Goal: Task Accomplishment & Management: Use online tool/utility

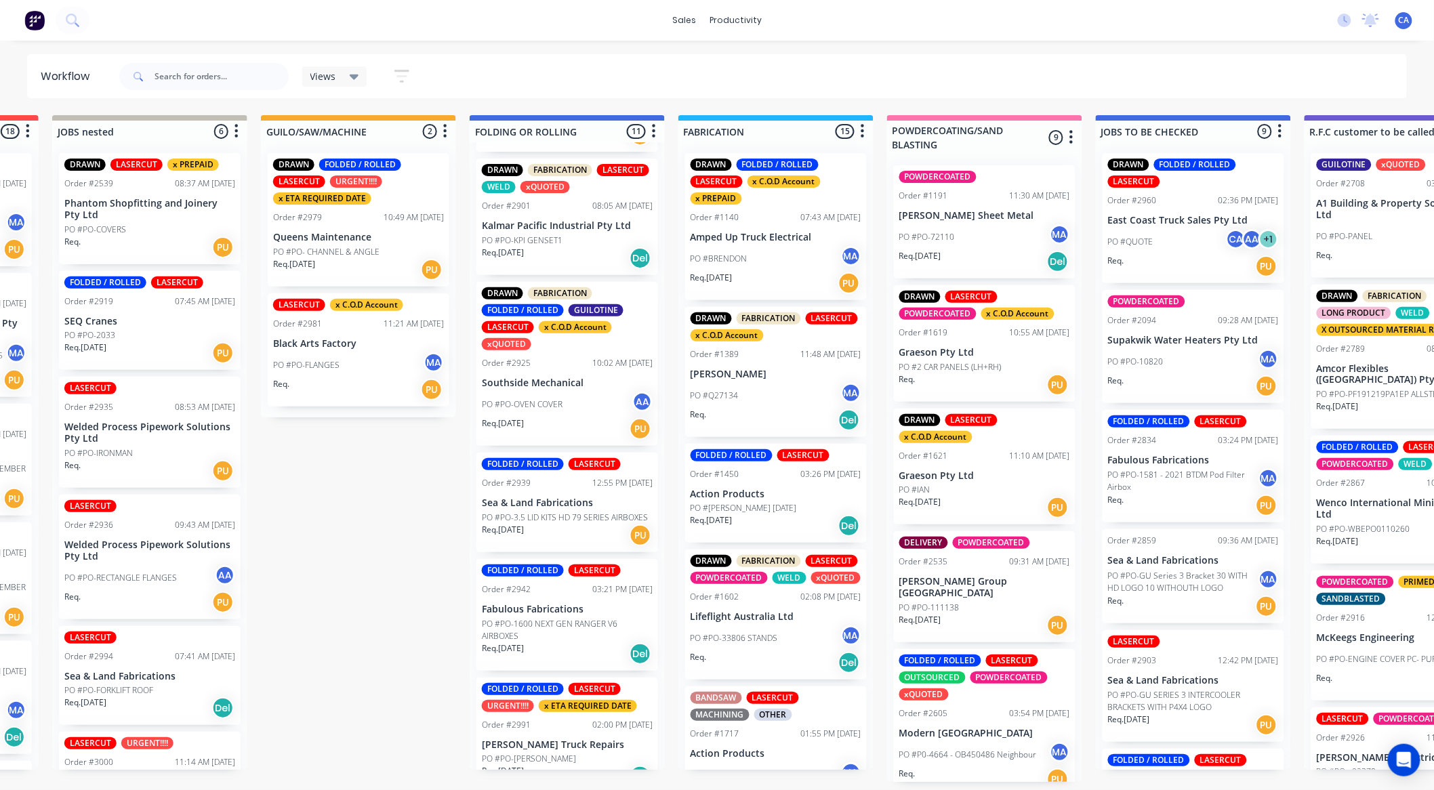
scroll to position [3, 394]
click at [577, 739] on p "[PERSON_NAME] Truck Repairs" at bounding box center [567, 745] width 171 height 12
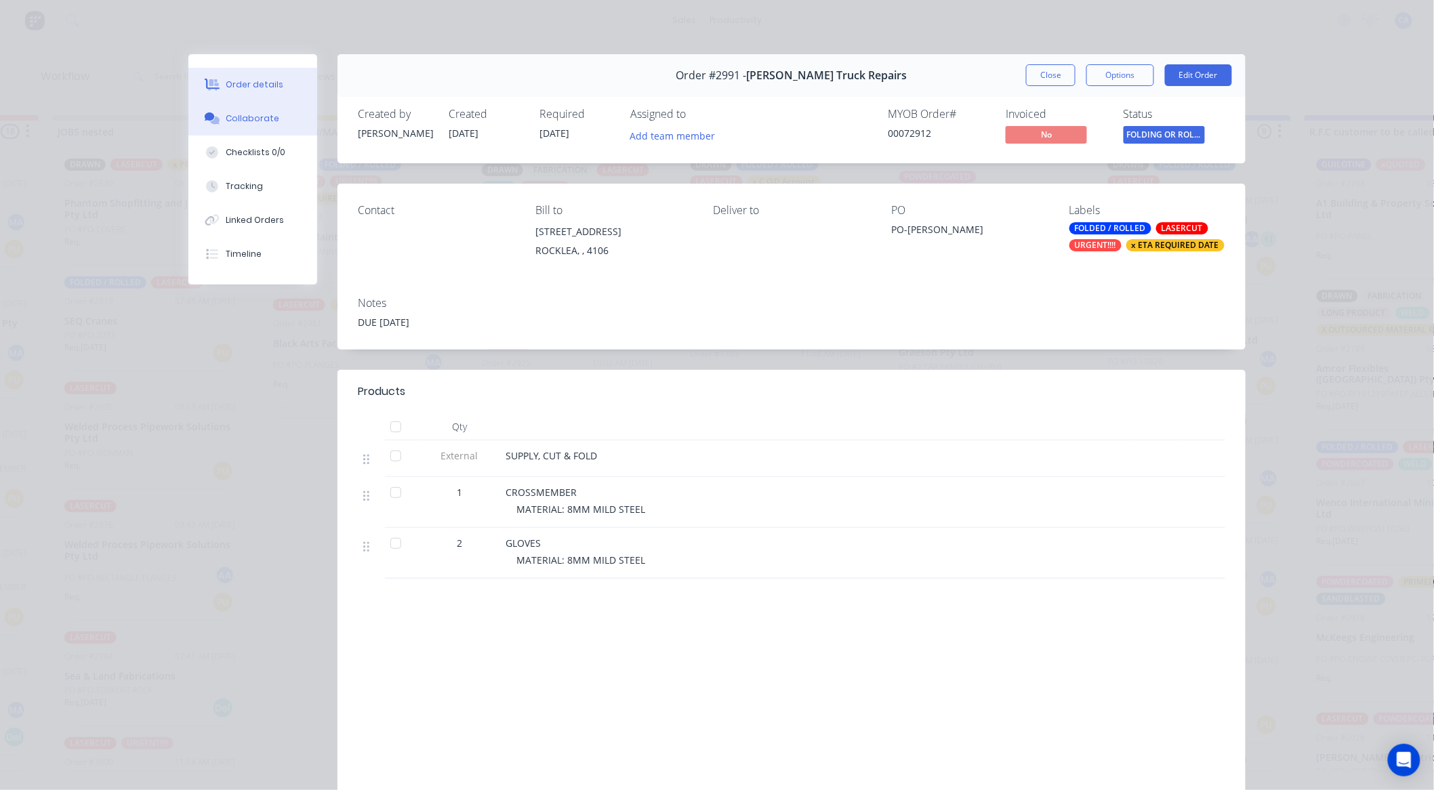
click at [259, 104] on button "Collaborate" at bounding box center [252, 119] width 129 height 34
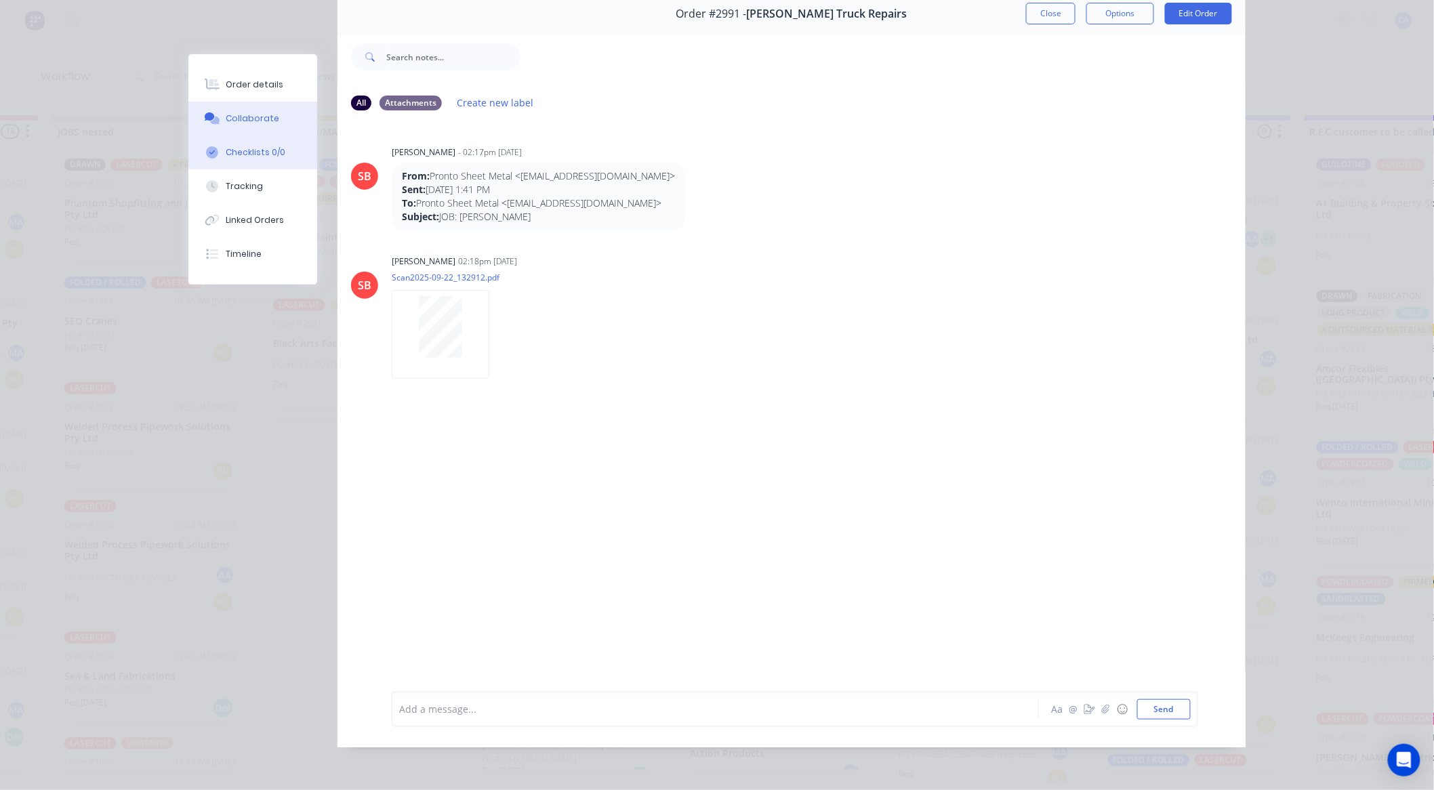
scroll to position [0, 0]
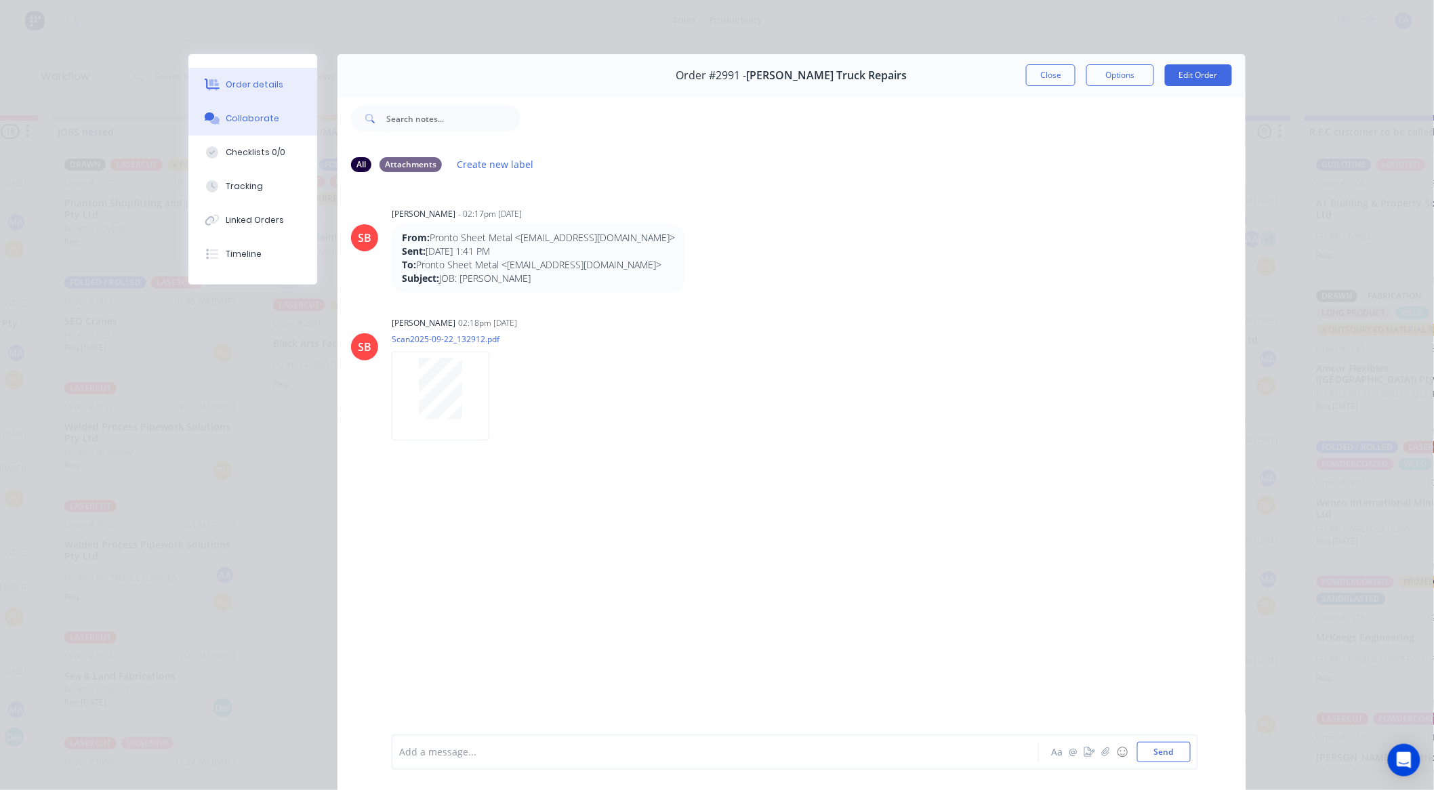
click at [249, 89] on div "Order details" at bounding box center [255, 85] width 58 height 12
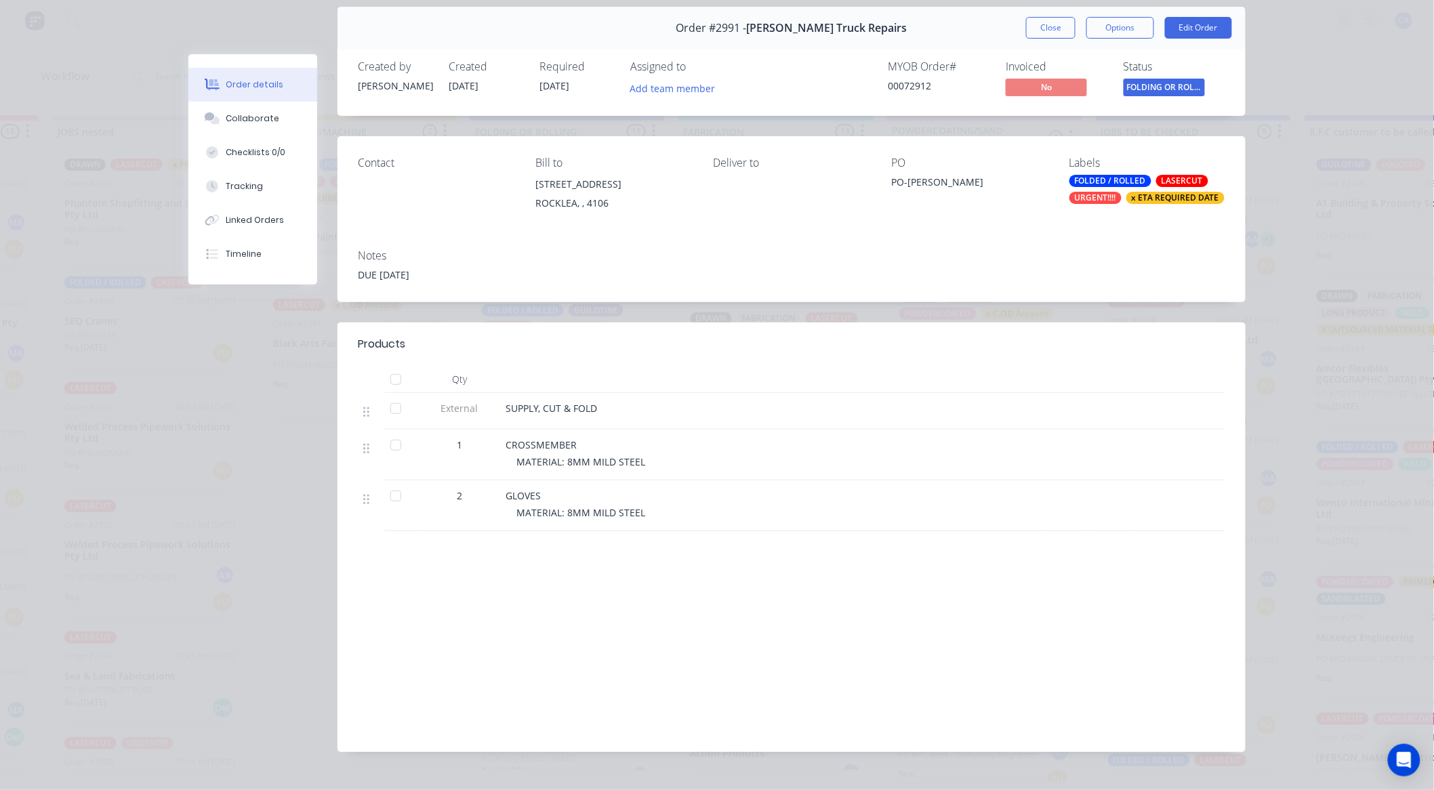
scroll to position [72, 0]
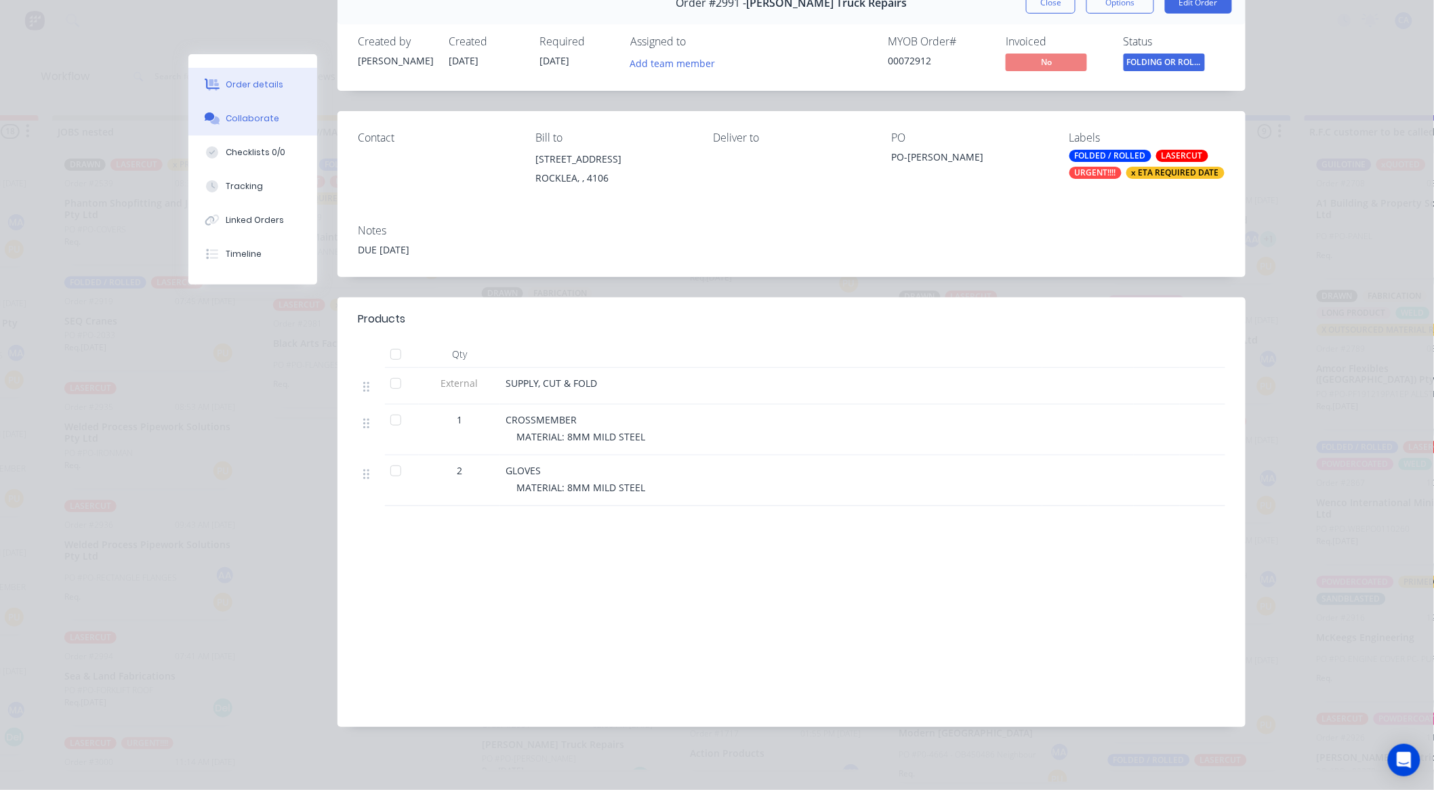
click at [272, 129] on button "Collaborate" at bounding box center [252, 119] width 129 height 34
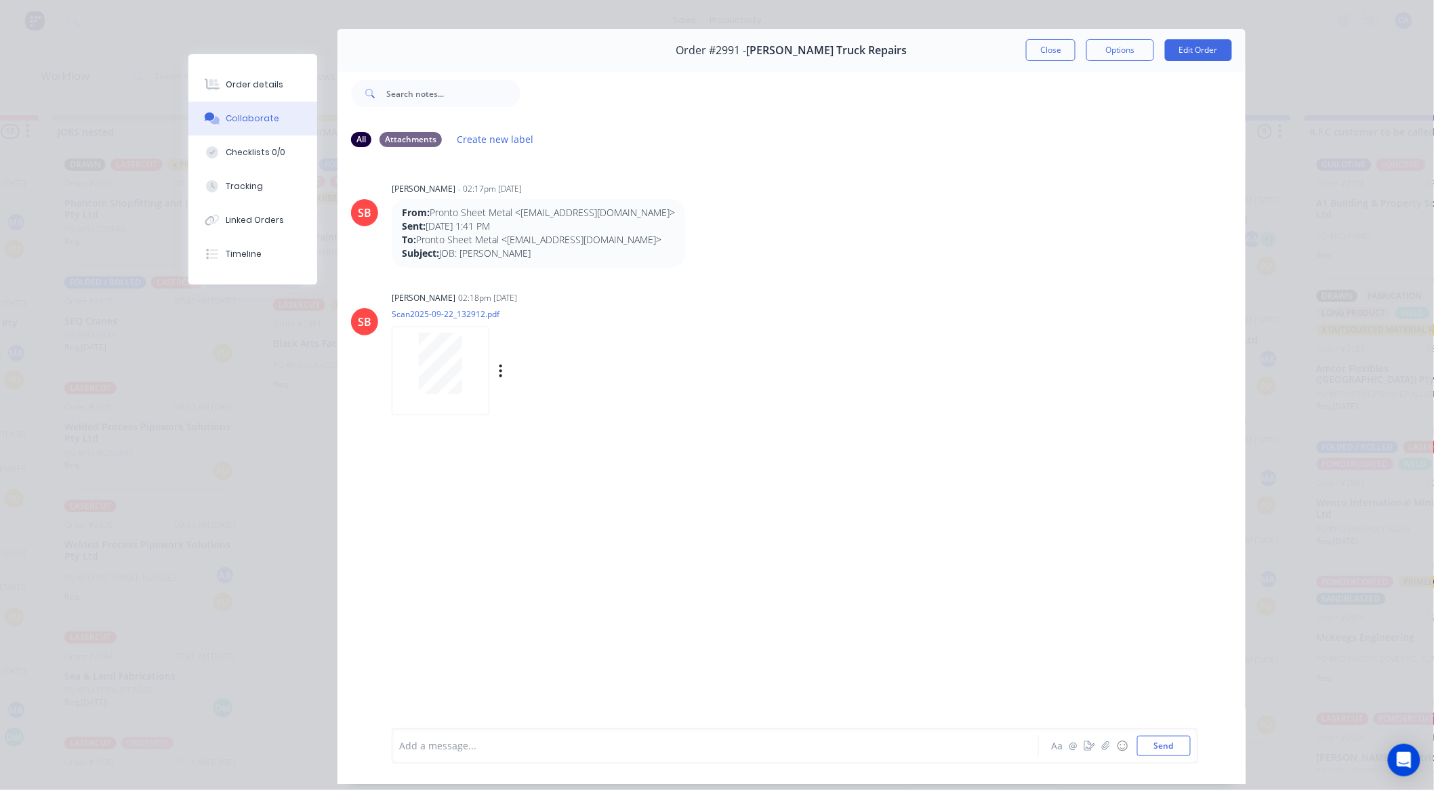
scroll to position [0, 0]
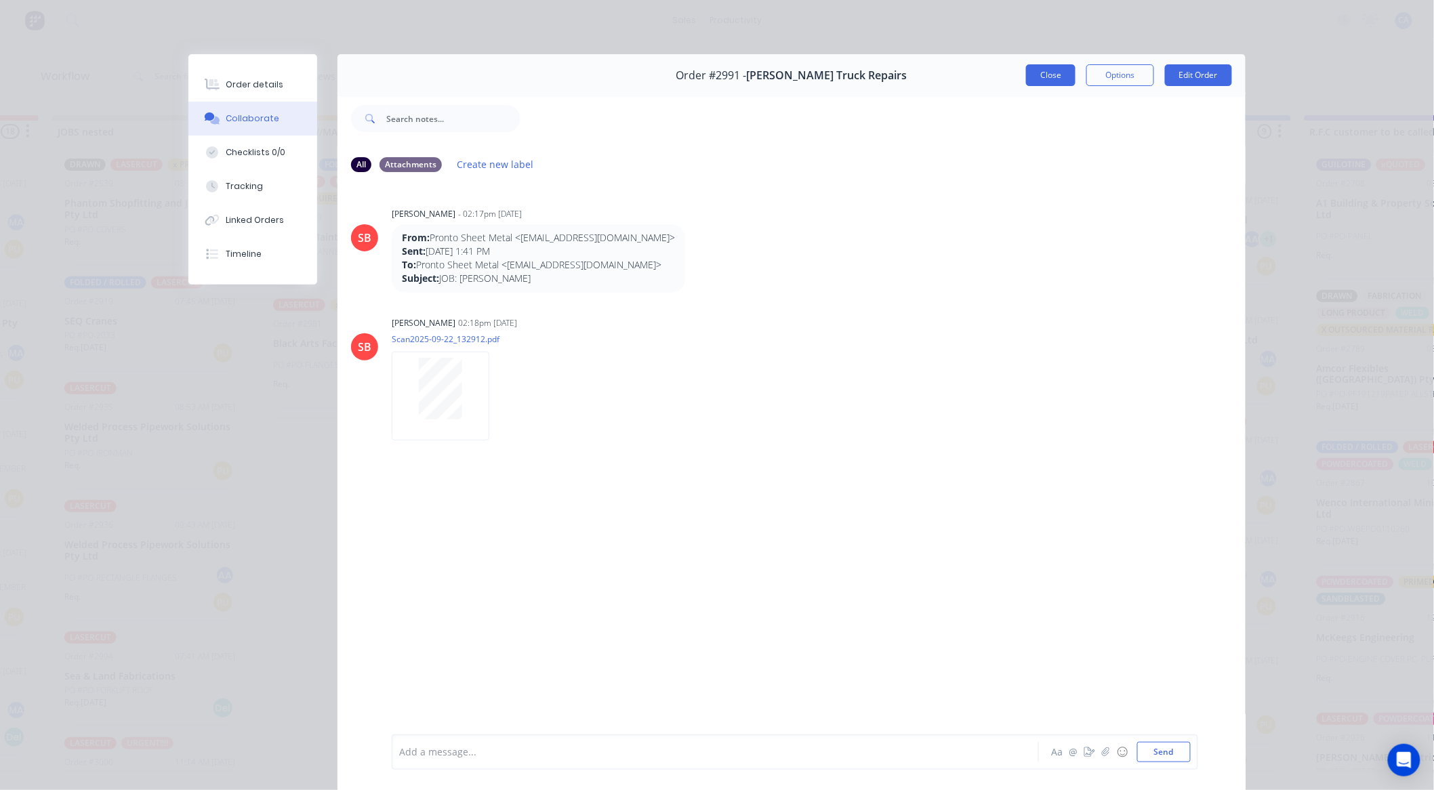
click at [1038, 72] on button "Close" at bounding box center [1050, 75] width 49 height 22
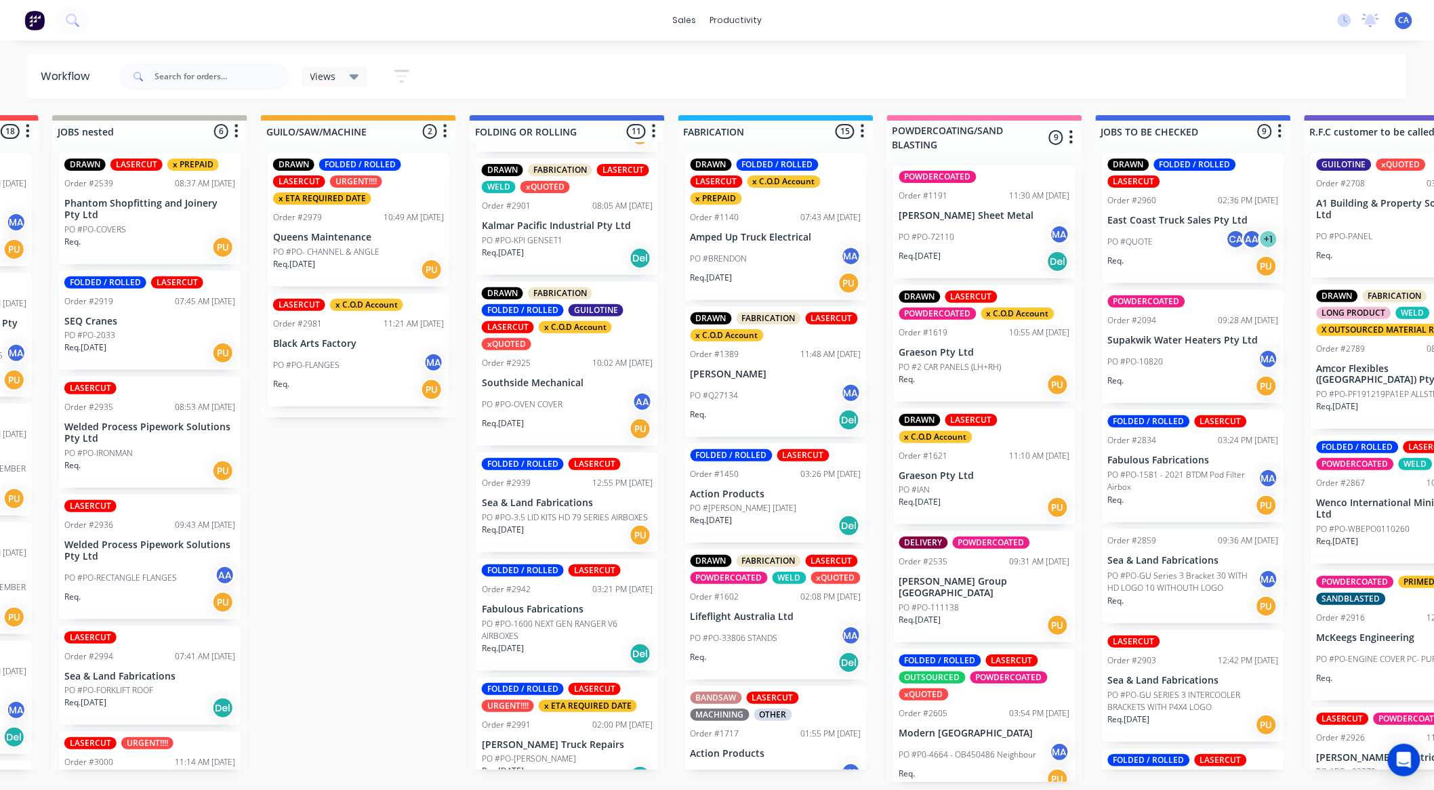
click at [1179, 224] on div "DRAWN FOLDED / ROLLED LASERCUT Order #2960 02:36 PM [DATE] East Coast Truck Sal…" at bounding box center [1193, 218] width 182 height 130
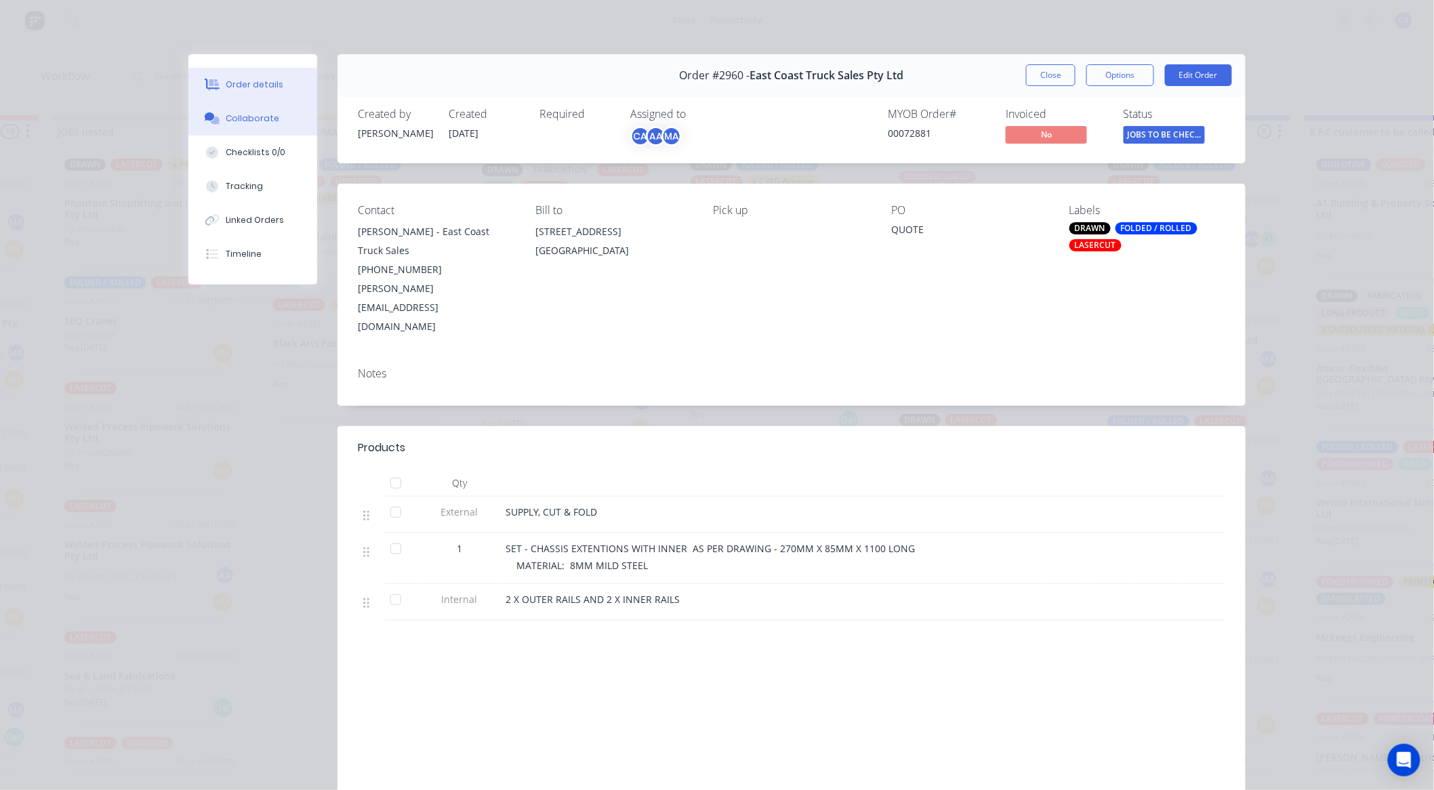
click at [238, 115] on div "Collaborate" at bounding box center [253, 118] width 54 height 12
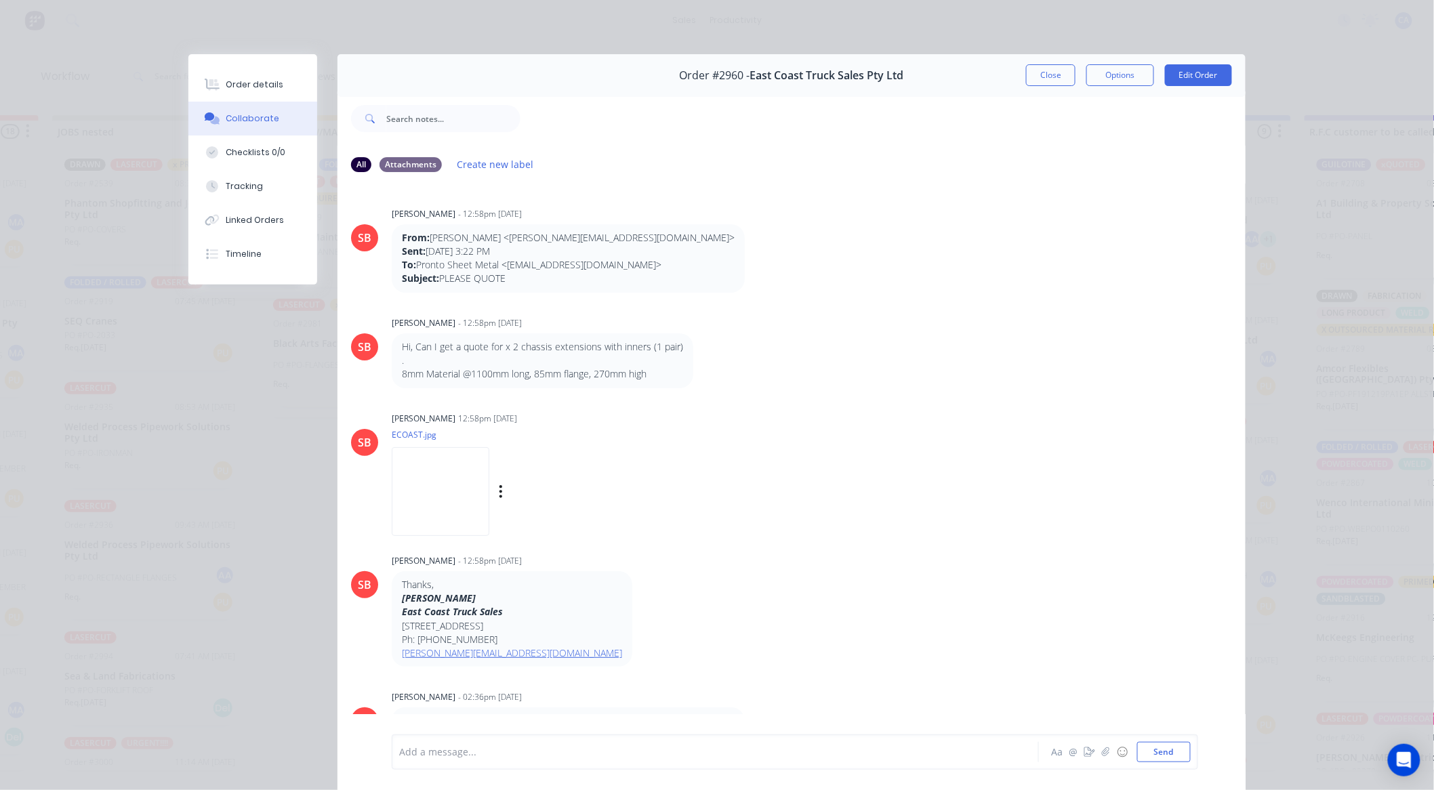
click at [463, 503] on img at bounding box center [441, 491] width 98 height 89
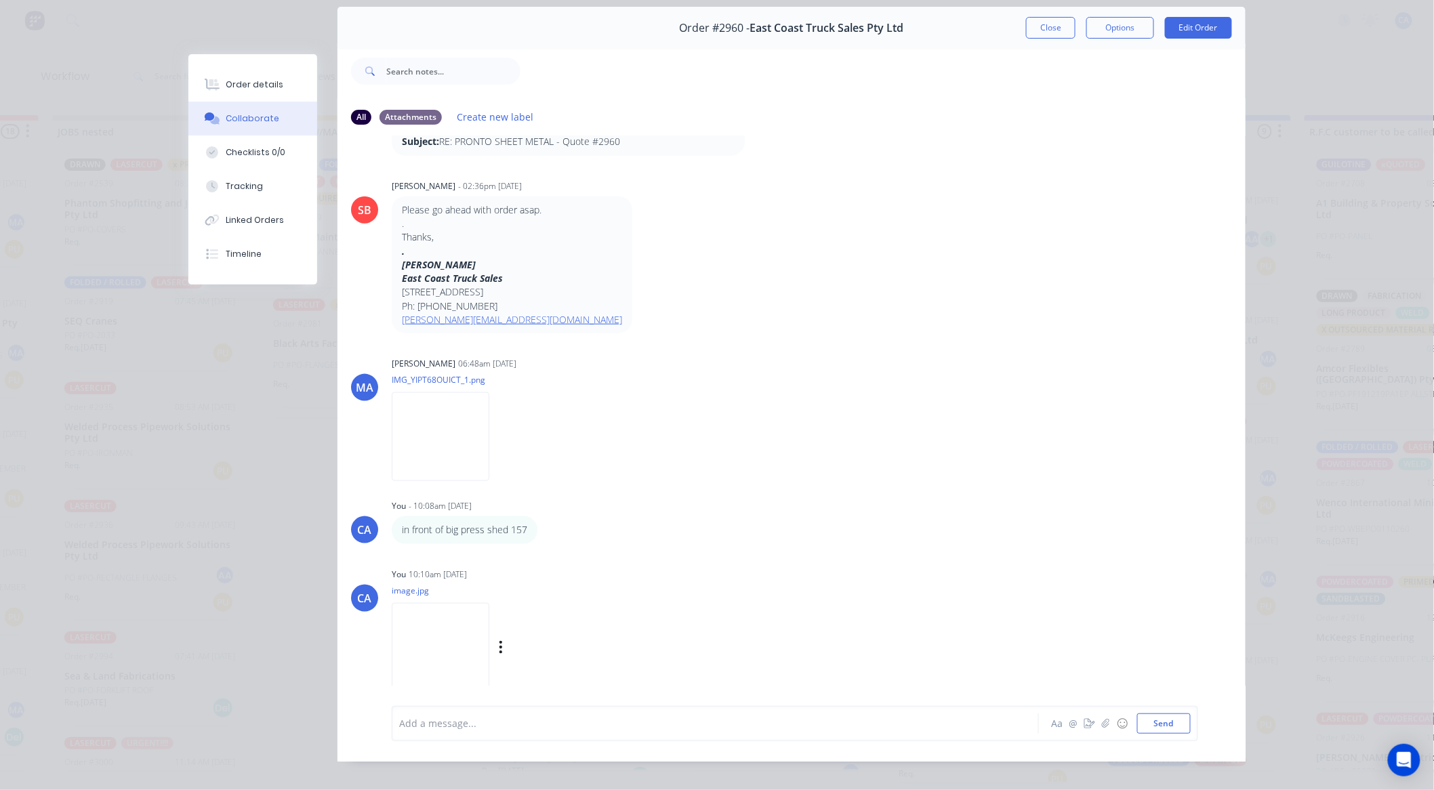
scroll to position [72, 0]
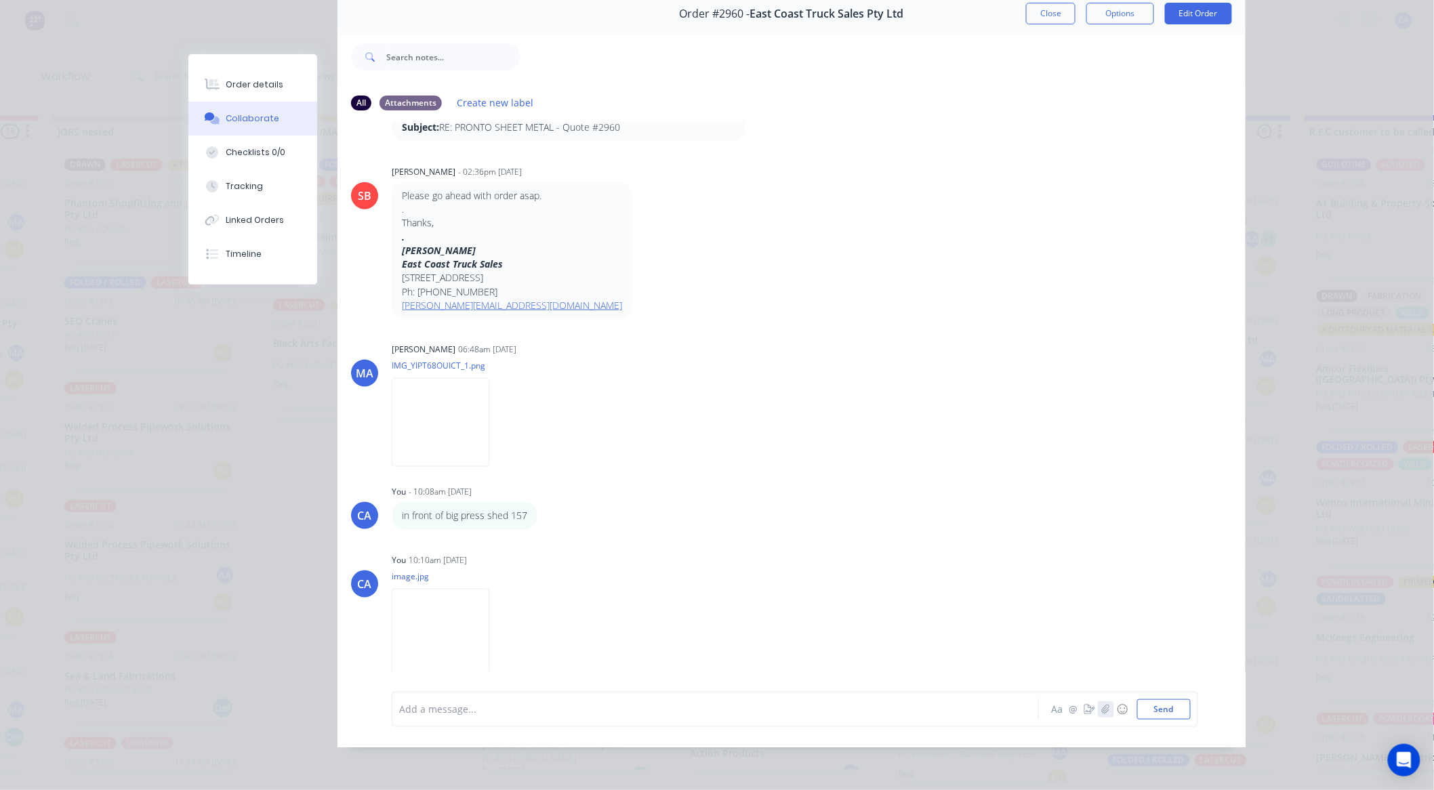
click at [1097, 715] on button "button" at bounding box center [1105, 709] width 16 height 16
click at [856, 705] on div at bounding box center [696, 709] width 593 height 14
click at [1102, 709] on icon "button" at bounding box center [1106, 709] width 8 height 9
click at [1087, 714] on icon "button" at bounding box center [1089, 709] width 11 height 9
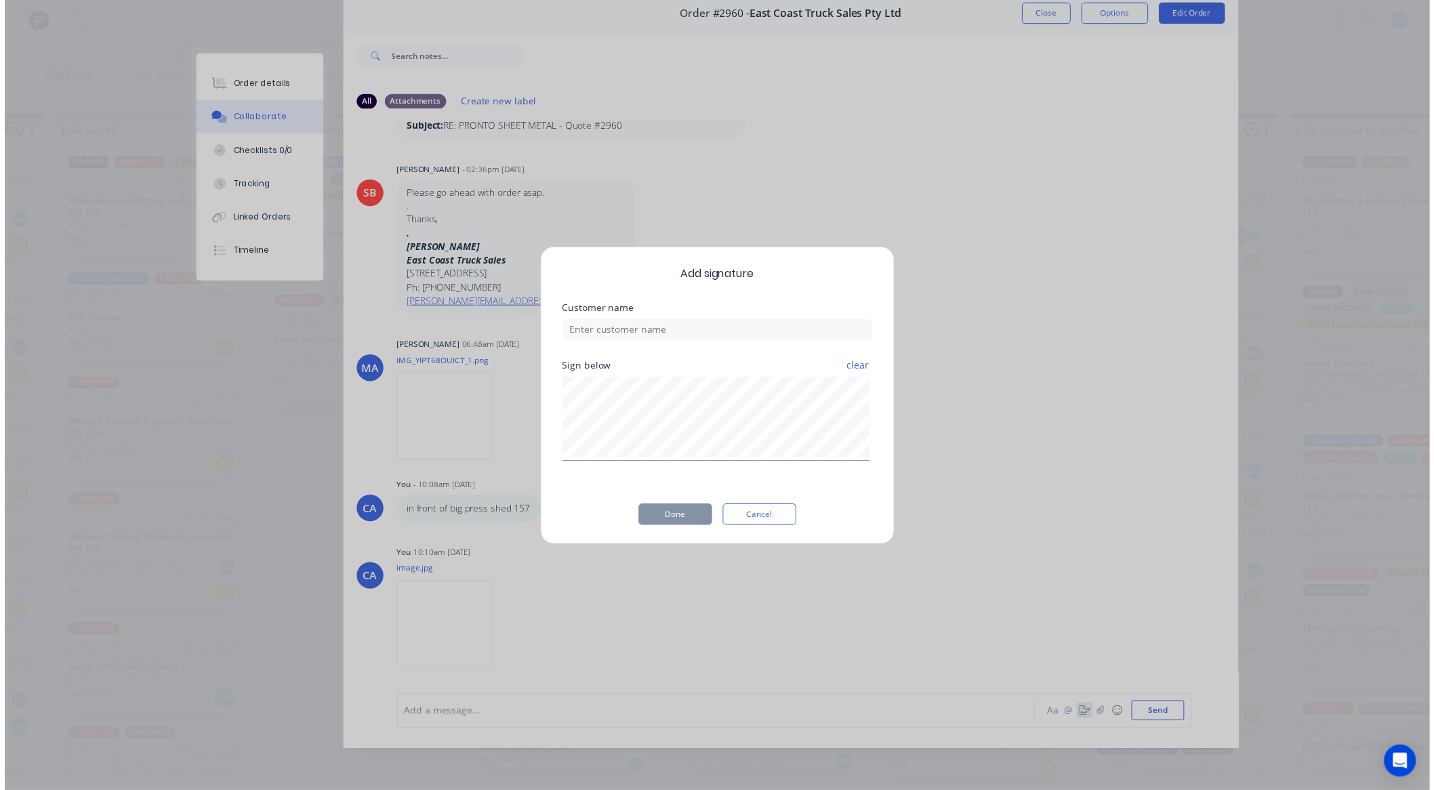
scroll to position [62, 0]
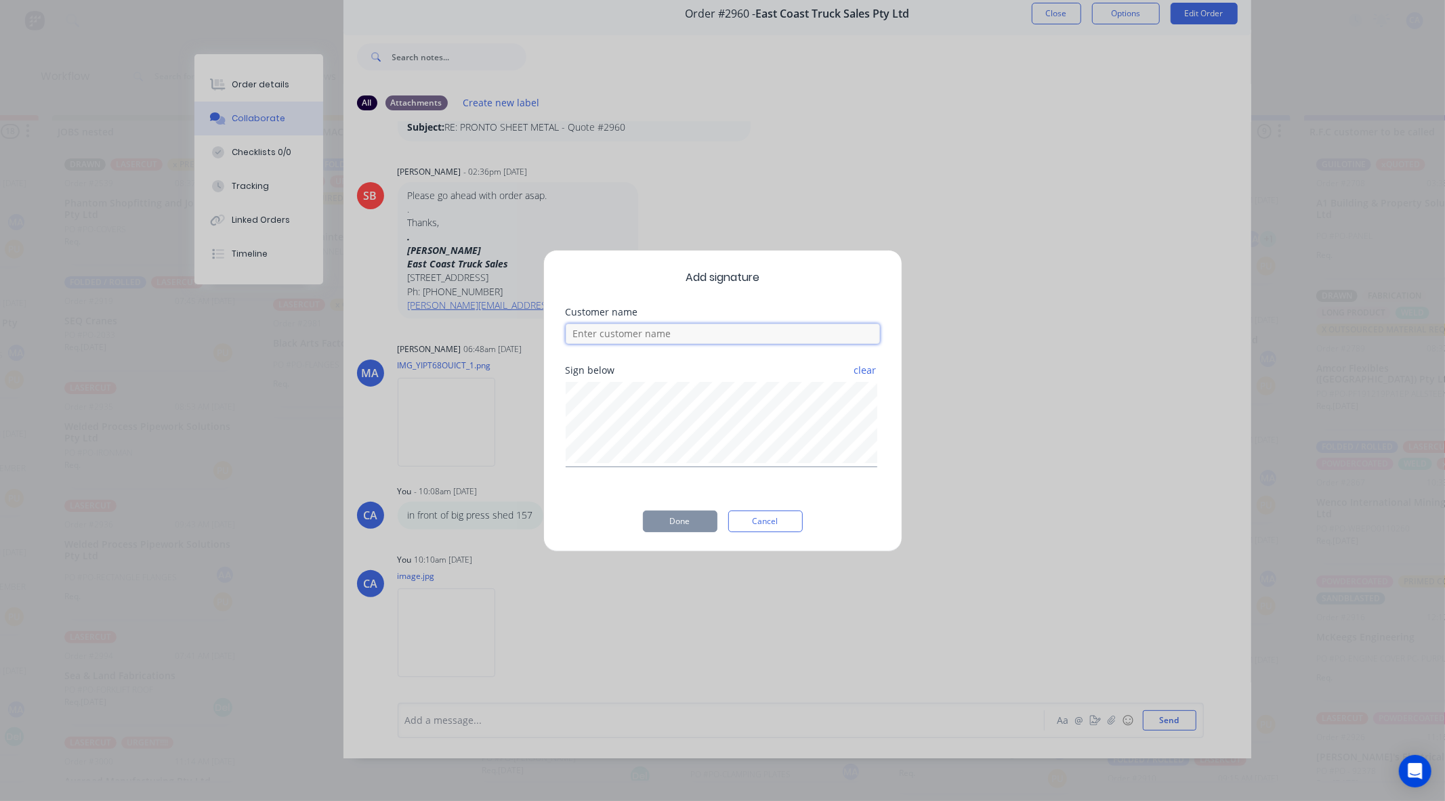
click at [634, 337] on input at bounding box center [723, 334] width 314 height 20
type input "checked by [PERSON_NAME]"
click at [547, 430] on div "Add signature Customer name checked by [PERSON_NAME] below clear Done Cancel" at bounding box center [722, 401] width 359 height 302
click at [687, 526] on button "Done" at bounding box center [680, 522] width 75 height 22
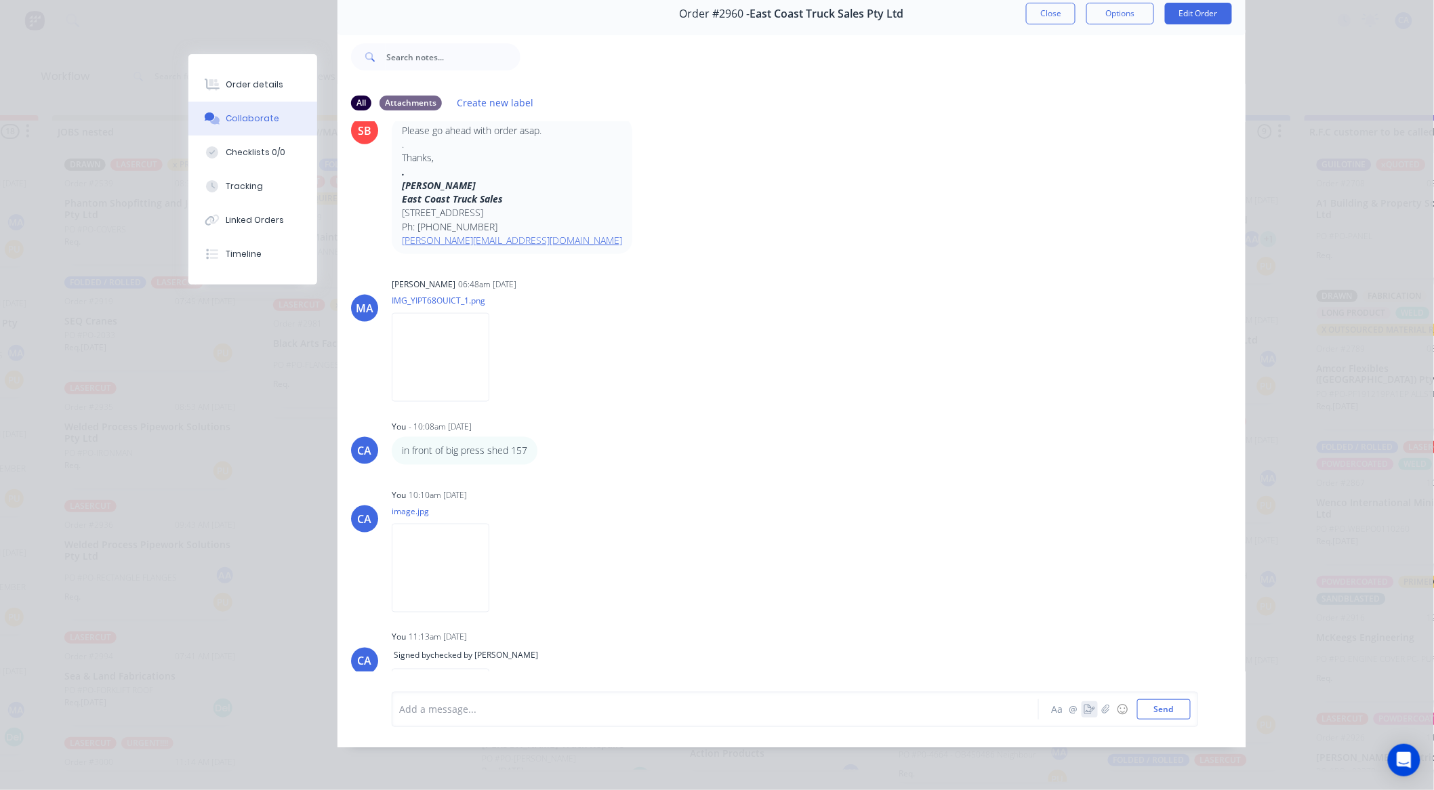
scroll to position [719, 0]
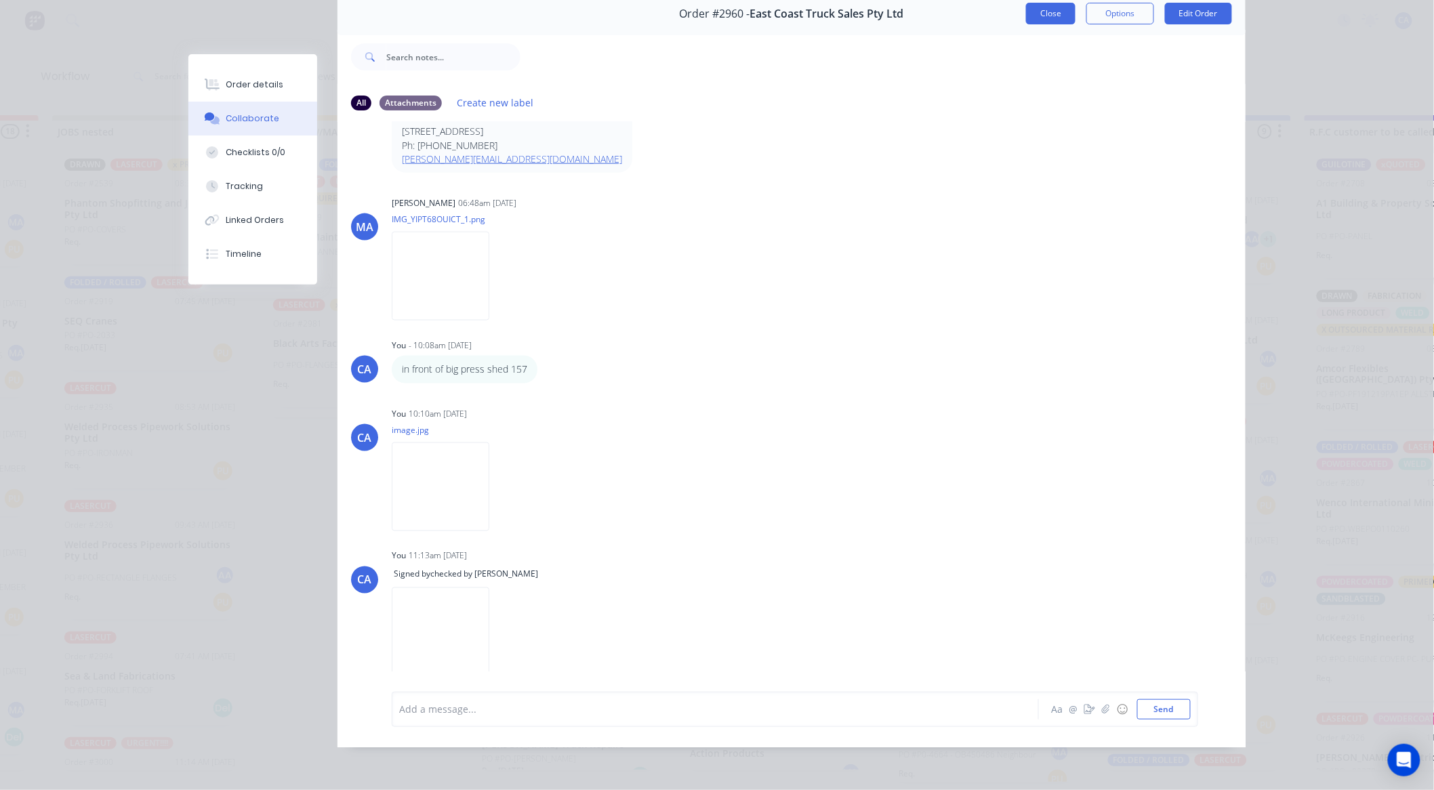
click at [1060, 16] on button "Close" at bounding box center [1050, 14] width 49 height 22
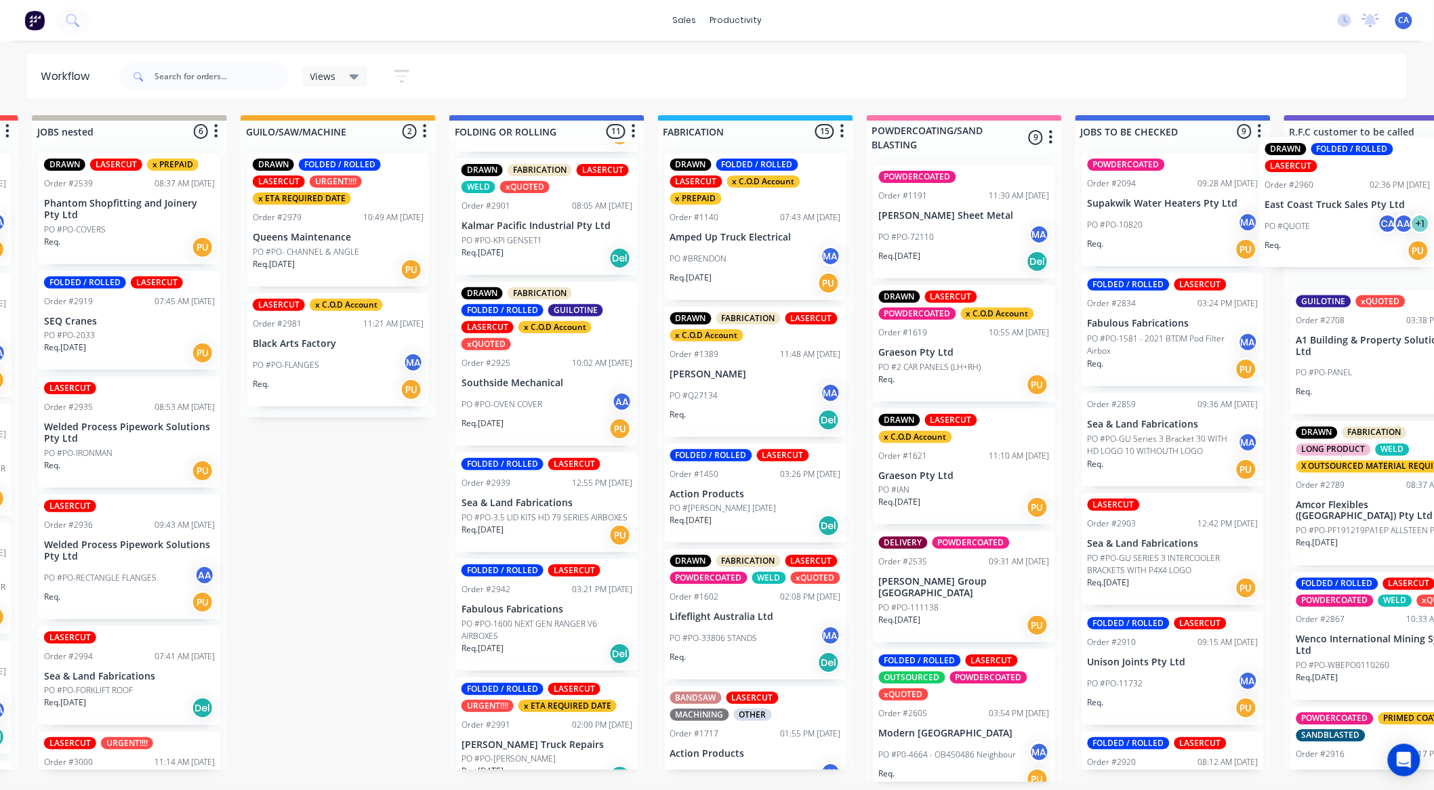
scroll to position [0, 427]
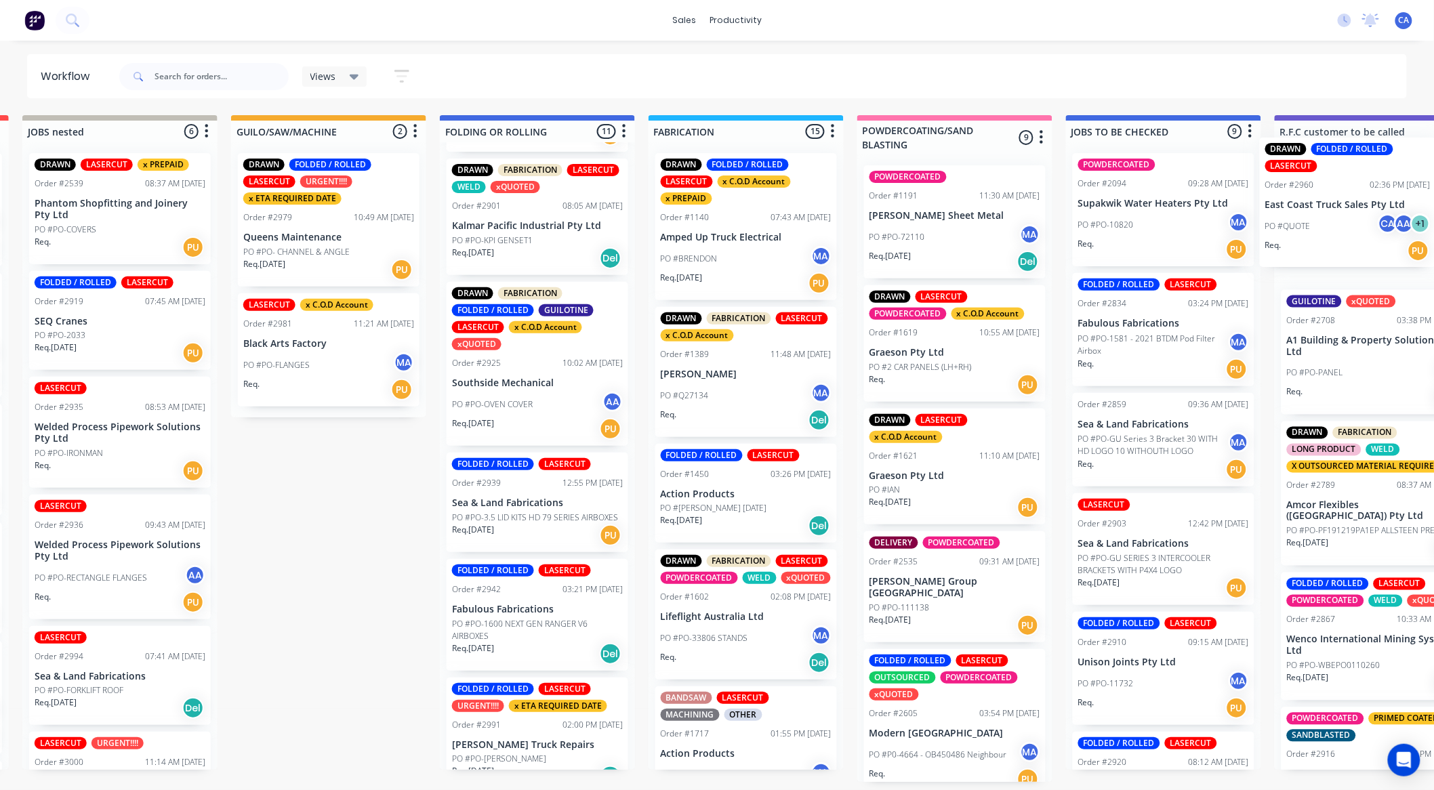
drag, startPoint x: 1168, startPoint y: 222, endPoint x: 1318, endPoint y: 208, distance: 150.3
click at [1318, 208] on div "Submitted 13 Sort By Created date Required date Order number Customer name Most…" at bounding box center [1383, 448] width 3635 height 667
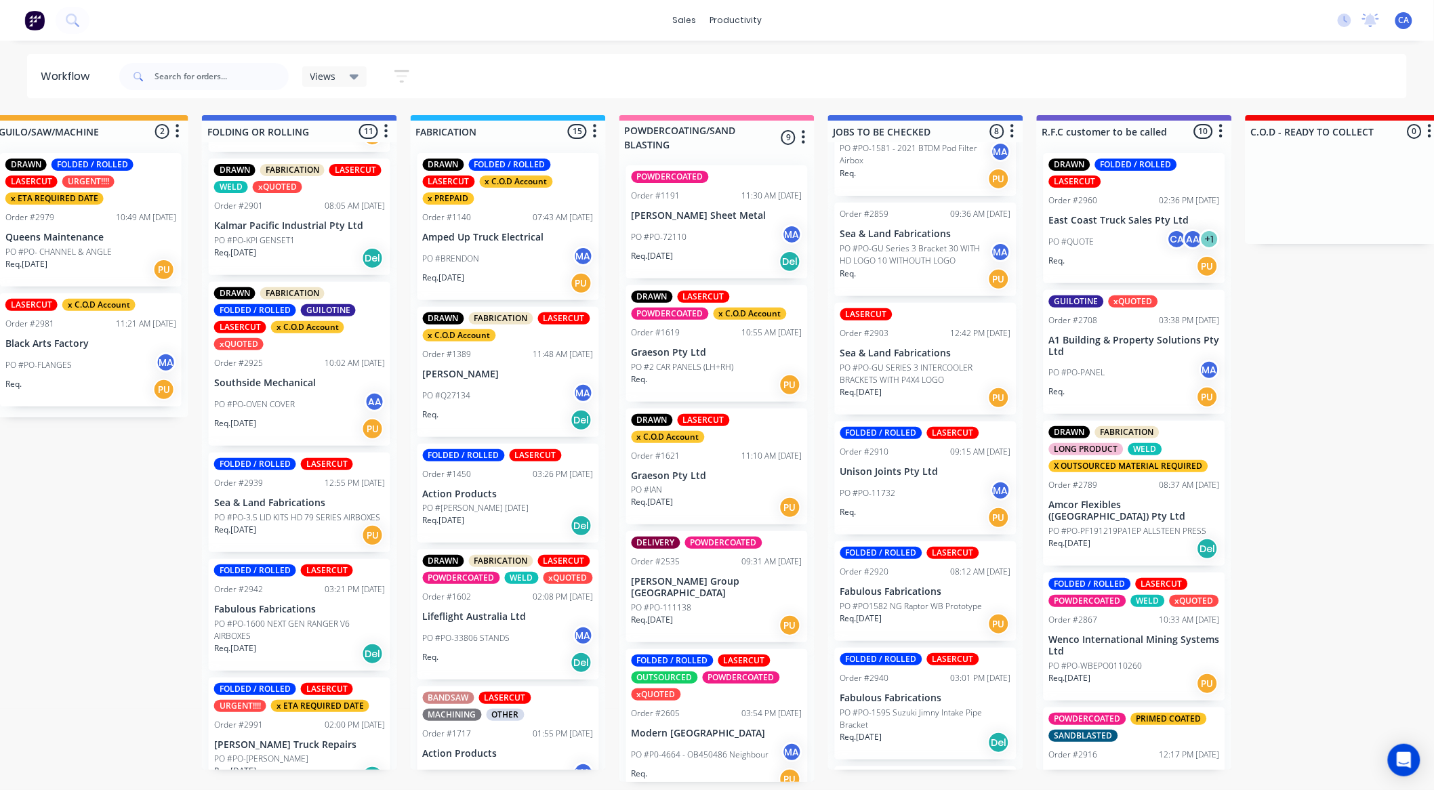
scroll to position [226, 0]
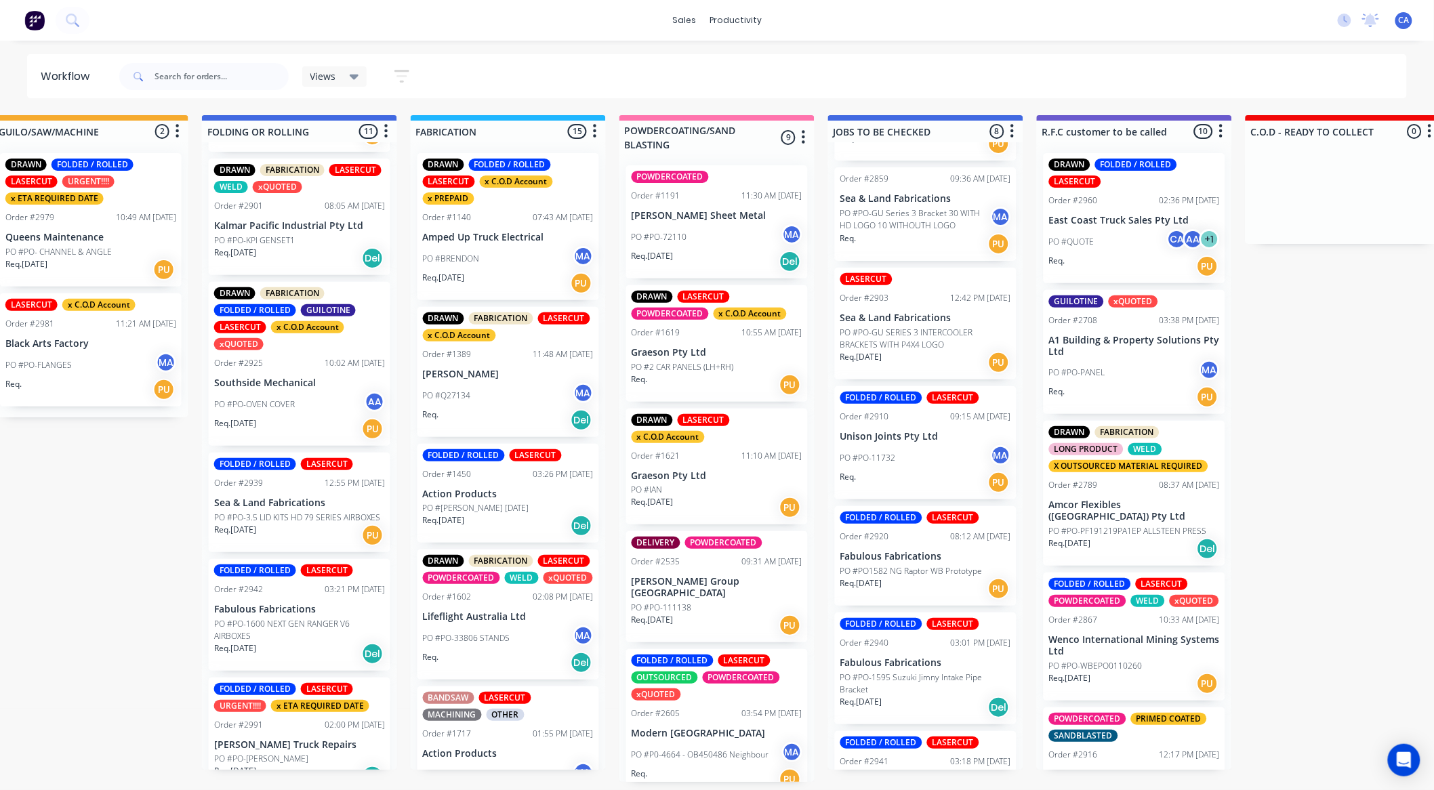
click at [1123, 251] on div "PO #QUOTE CA AA + 1" at bounding box center [1134, 242] width 171 height 26
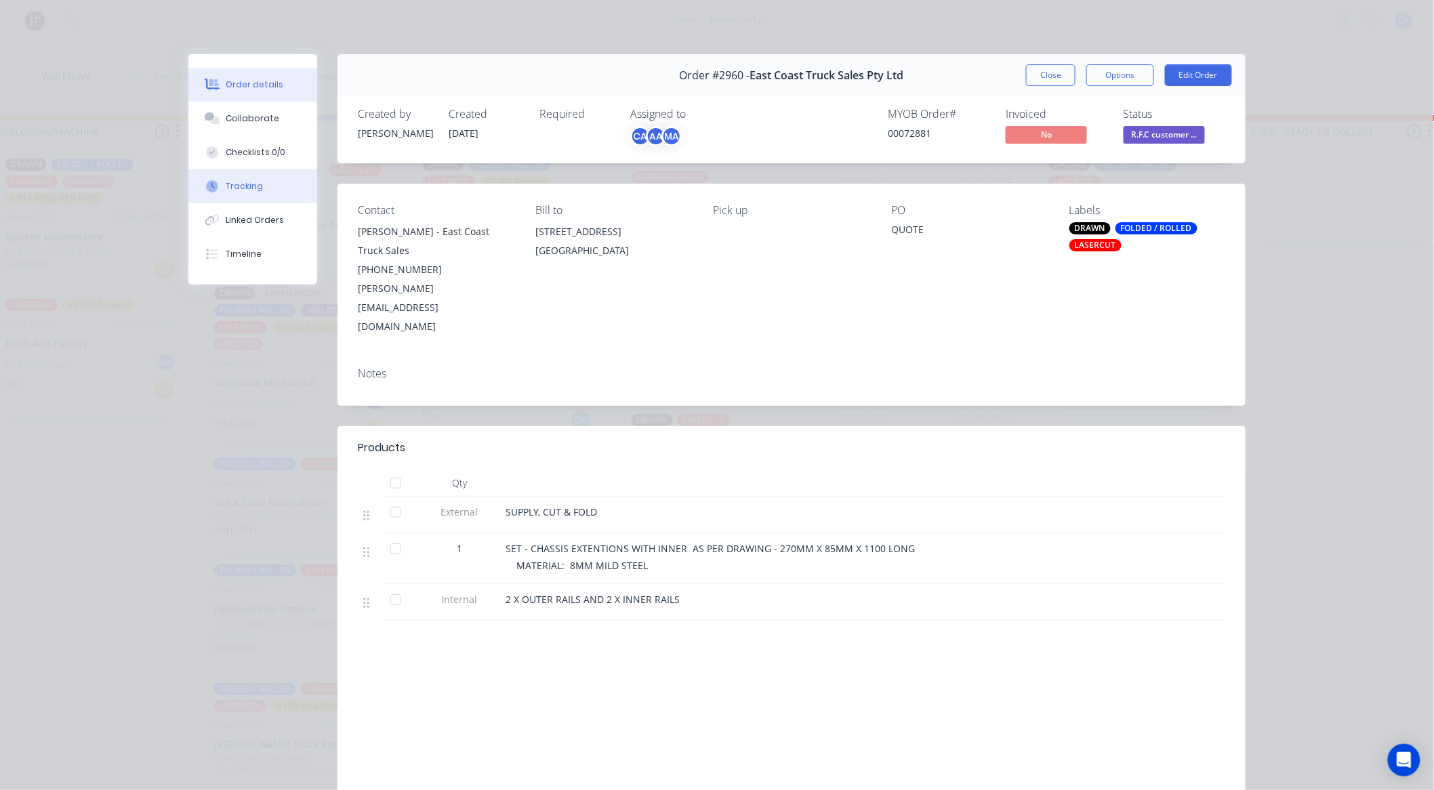
click at [285, 184] on button "Tracking" at bounding box center [252, 186] width 129 height 34
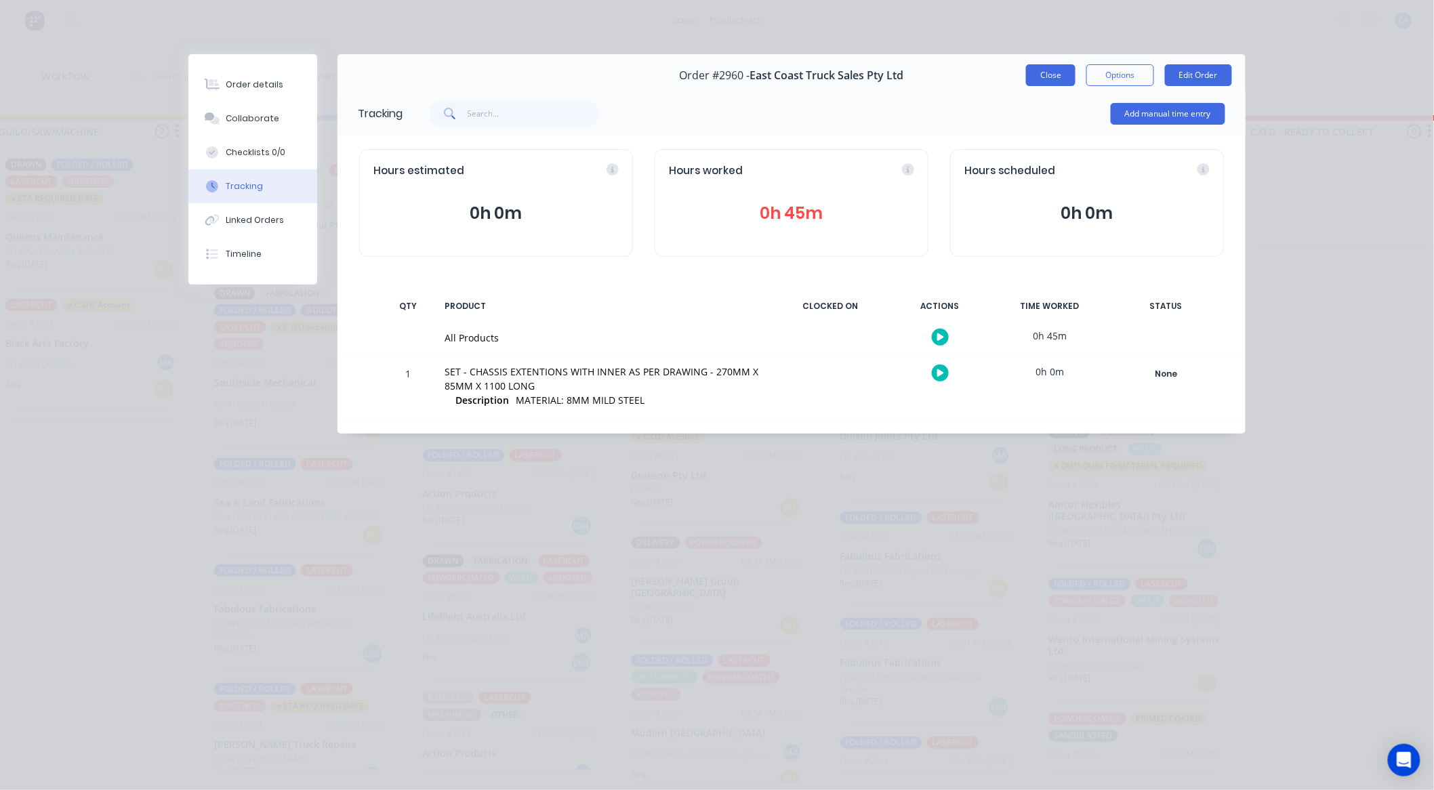
click at [1064, 75] on button "Close" at bounding box center [1050, 75] width 49 height 22
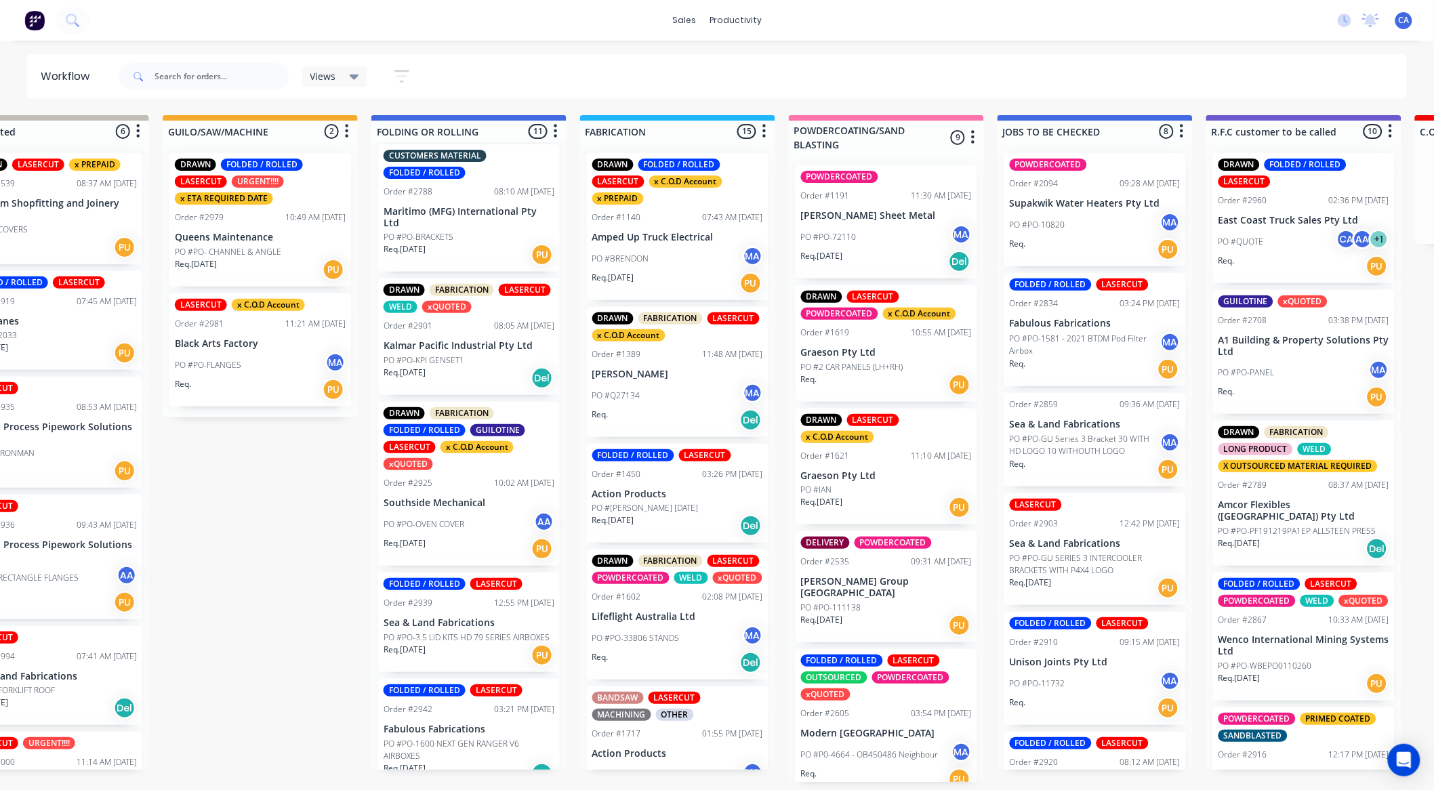
scroll to position [669, 0]
